Goal: Task Accomplishment & Management: Manage account settings

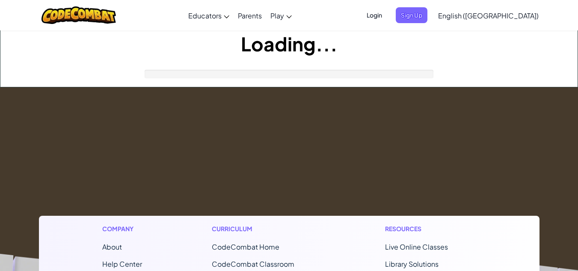
drag, startPoint x: 420, startPoint y: 15, endPoint x: 417, endPoint y: 19, distance: 5.2
click at [387, 19] on span "Login" at bounding box center [375, 15] width 26 height 16
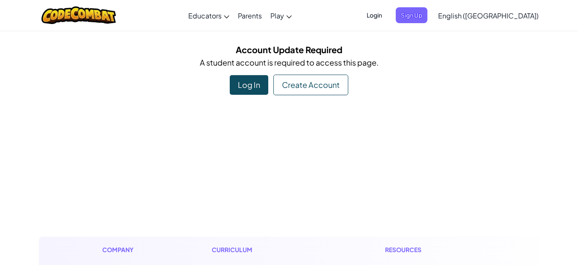
click at [387, 12] on span "Login" at bounding box center [375, 15] width 26 height 16
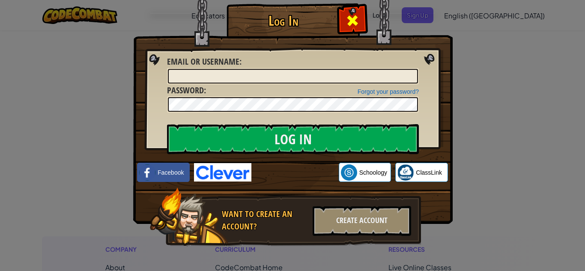
click at [348, 15] on span at bounding box center [352, 21] width 14 height 14
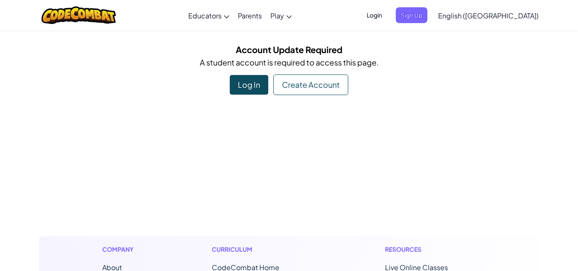
click at [387, 11] on span "Login" at bounding box center [375, 15] width 26 height 16
